Goal: Ask a question

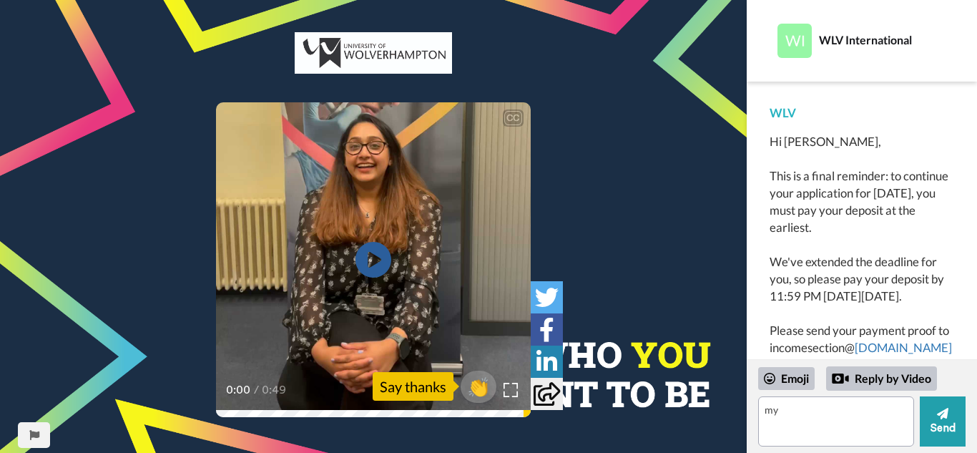
scroll to position [459, 0]
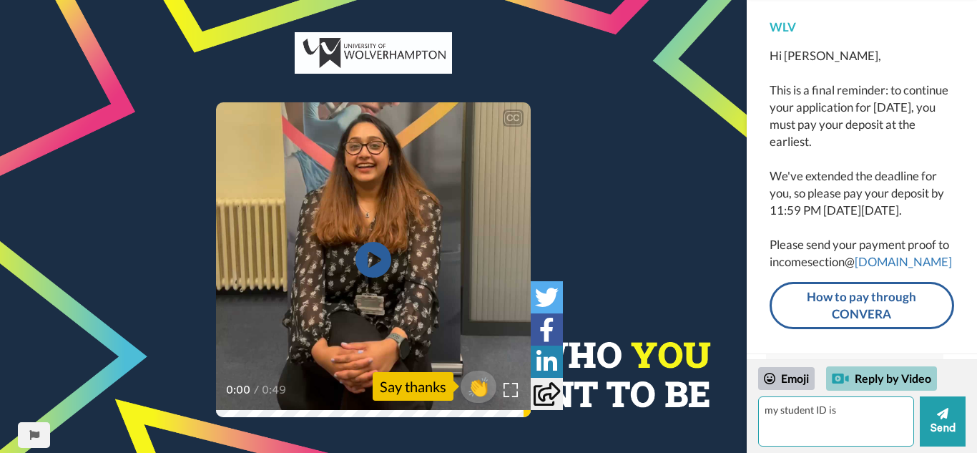
paste textarea "2568914"
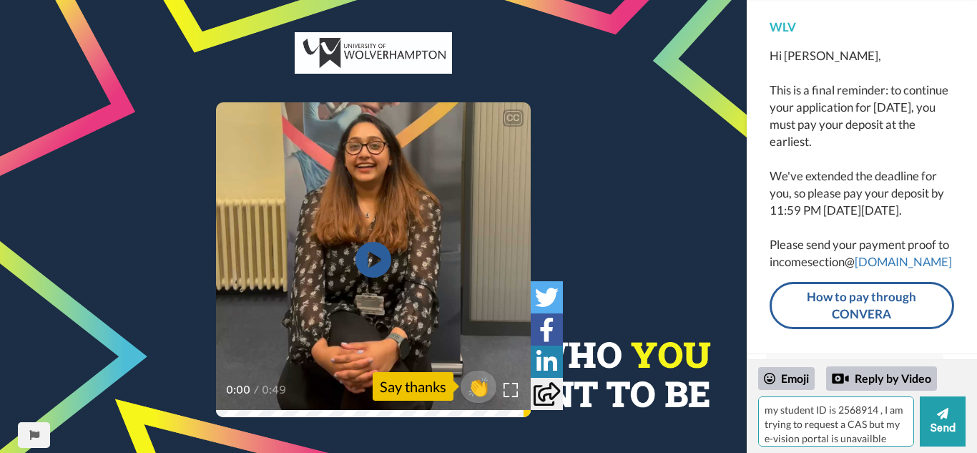
click at [879, 443] on textarea "my student ID is 2568914 , I am trying to request a CAS but my e-vision portal …" at bounding box center [836, 421] width 156 height 50
type textarea "my student ID is 2568914 , I am trying to request a CAS but my e-vision portal …"
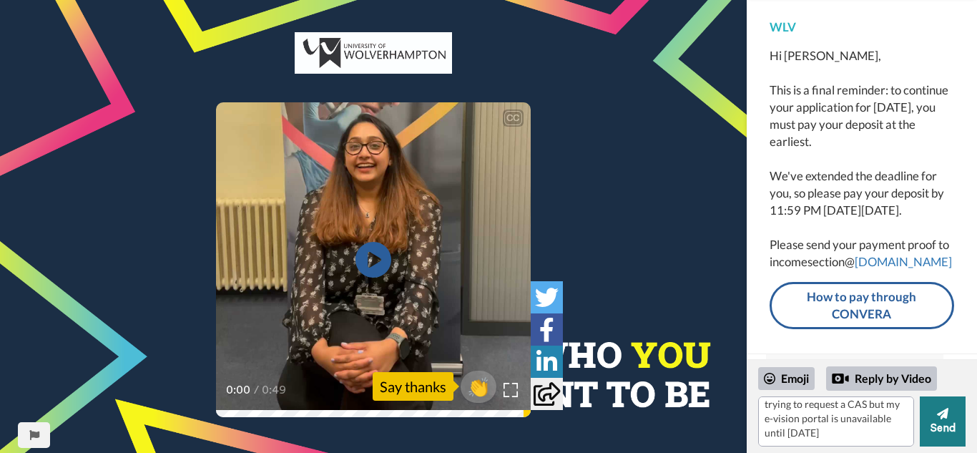
click at [937, 418] on icon at bounding box center [942, 413] width 11 height 14
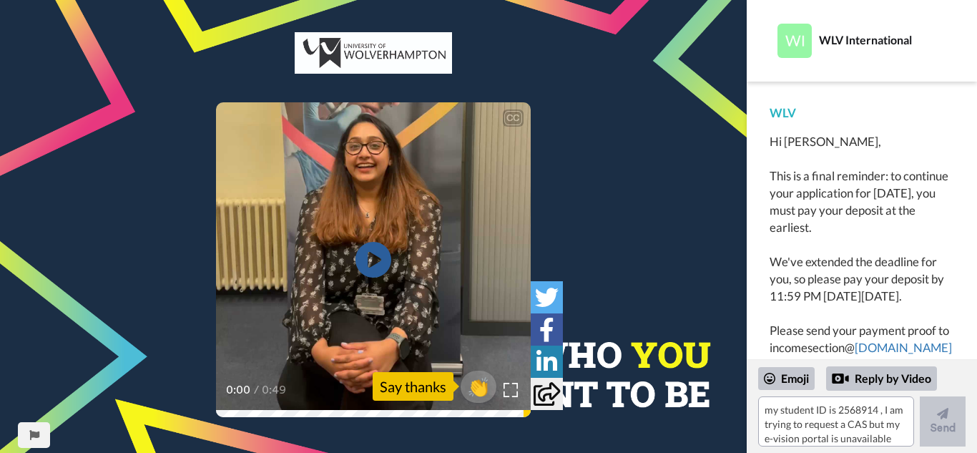
scroll to position [107, 0]
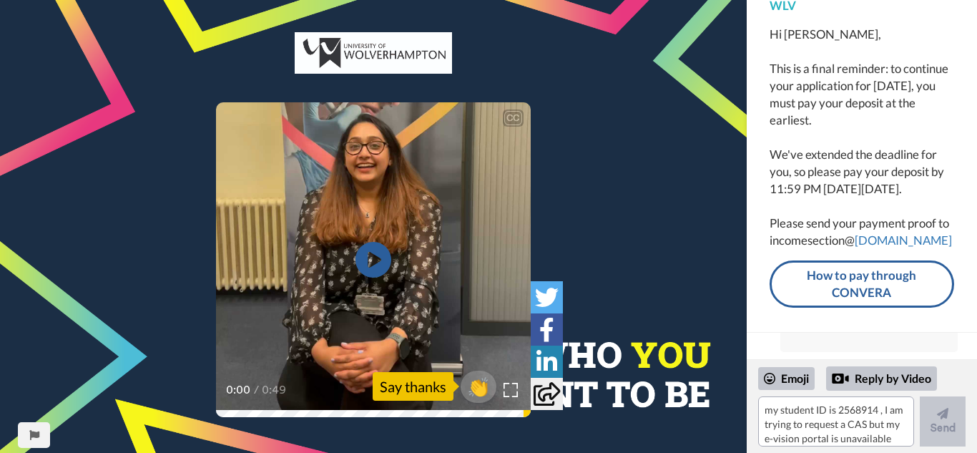
click at [863, 193] on div "Hi [PERSON_NAME], This is a final reminder: to continue your application for [D…" at bounding box center [861, 137] width 184 height 223
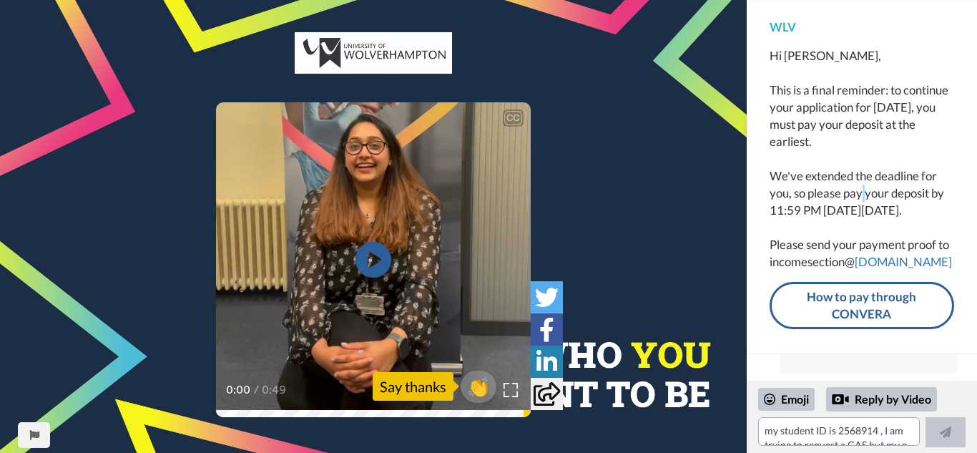
click at [863, 193] on div "Hi [PERSON_NAME], This is a final reminder: to continue your application for [D…" at bounding box center [861, 158] width 184 height 223
click at [843, 194] on div "Hi [PERSON_NAME], This is a final reminder: to continue your application for [D…" at bounding box center [861, 158] width 184 height 223
click at [822, 192] on div "Hi [PERSON_NAME], This is a final reminder: to continue your application for [D…" at bounding box center [861, 158] width 184 height 223
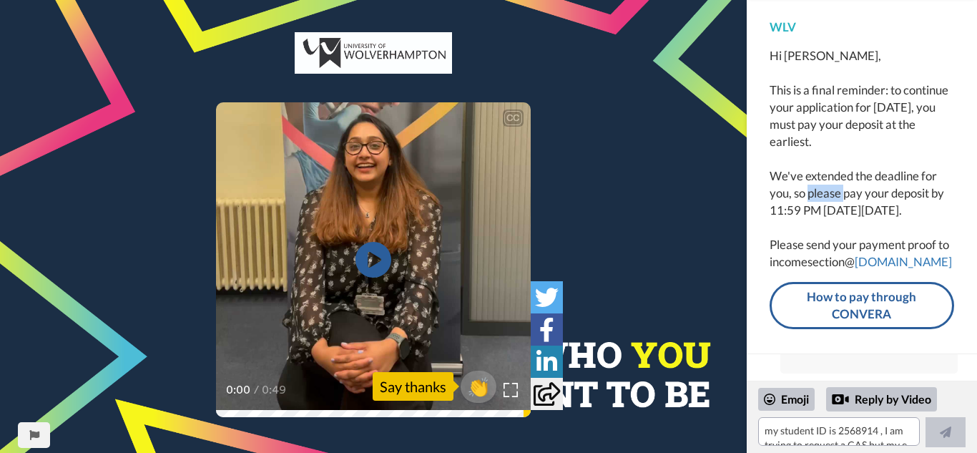
click at [822, 192] on div "Hi [PERSON_NAME], This is a final reminder: to continue your application for [D…" at bounding box center [861, 158] width 184 height 223
click at [801, 189] on div "Hi [PERSON_NAME], This is a final reminder: to continue your application for [D…" at bounding box center [861, 158] width 184 height 223
click at [781, 195] on div "Hi [PERSON_NAME], This is a final reminder: to continue your application for [D…" at bounding box center [861, 158] width 184 height 223
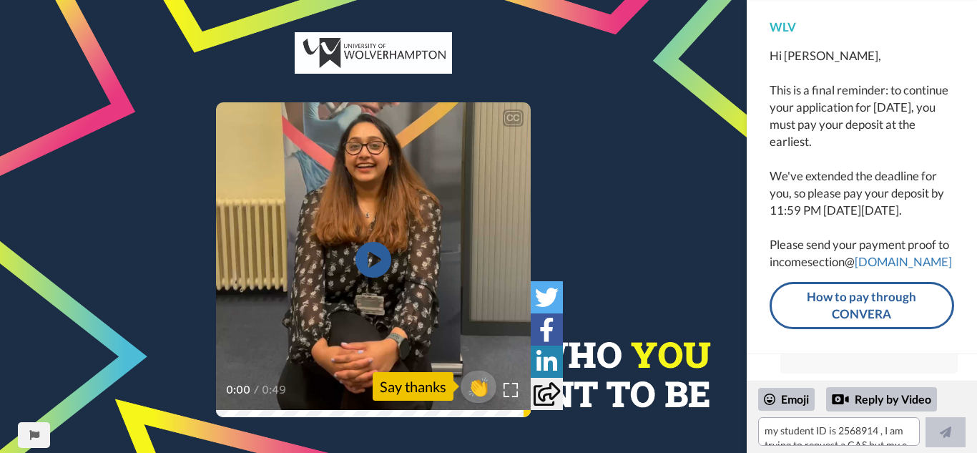
click at [779, 177] on div "Hi [PERSON_NAME], This is a final reminder: to continue your application for [D…" at bounding box center [861, 158] width 184 height 223
click at [810, 172] on div "Hi [PERSON_NAME], This is a final reminder: to continue your application for [D…" at bounding box center [861, 158] width 184 height 223
click at [857, 174] on div "Hi [PERSON_NAME], This is a final reminder: to continue your application for [D…" at bounding box center [861, 158] width 184 height 223
